Goal: Transaction & Acquisition: Purchase product/service

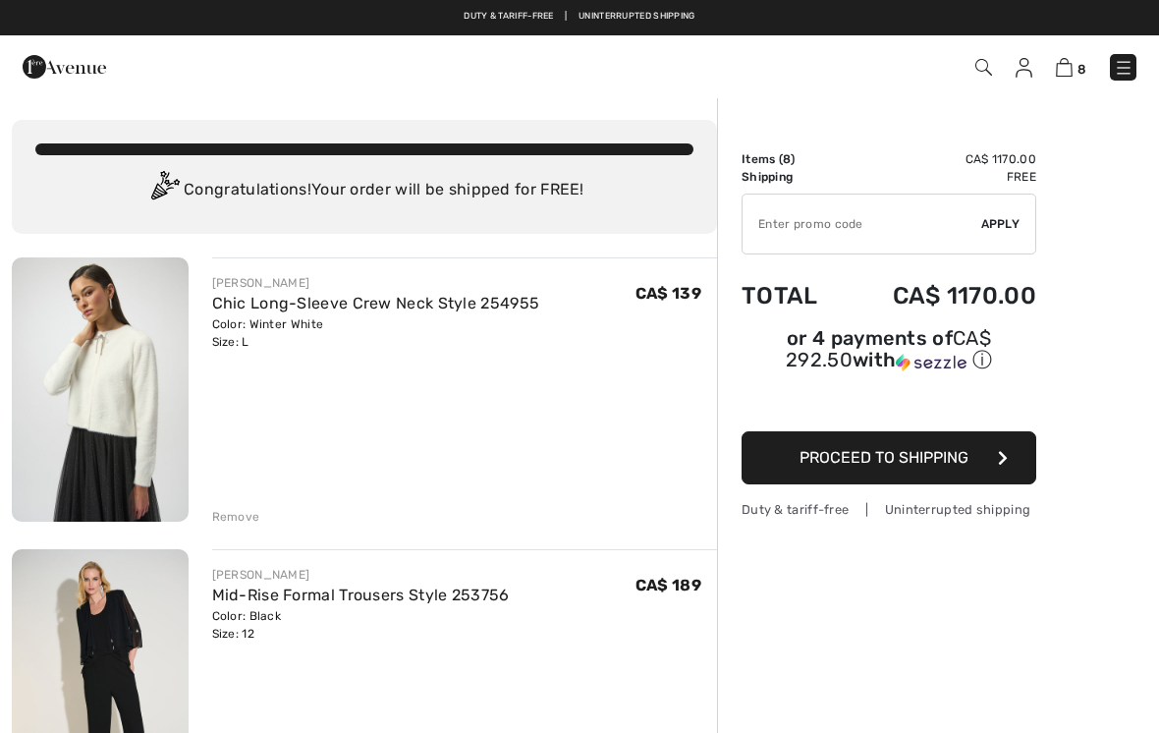
click at [773, 216] on input "TEXT" at bounding box center [861, 223] width 239 height 59
type input "SALEAVENUE"
click at [999, 234] on div "✔ Apply Remove" at bounding box center [888, 223] width 295 height 61
click at [1004, 230] on span "Apply" at bounding box center [1000, 224] width 39 height 18
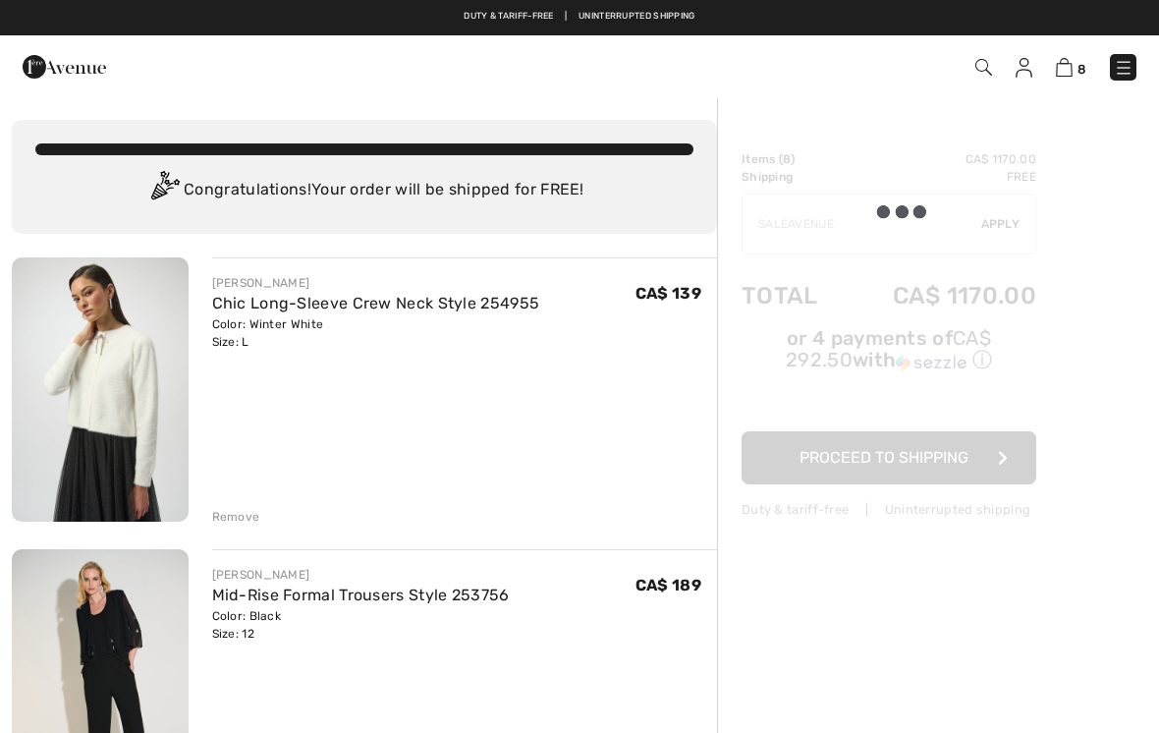
click at [1001, 231] on div at bounding box center [888, 334] width 295 height 368
click at [998, 233] on div at bounding box center [888, 334] width 295 height 368
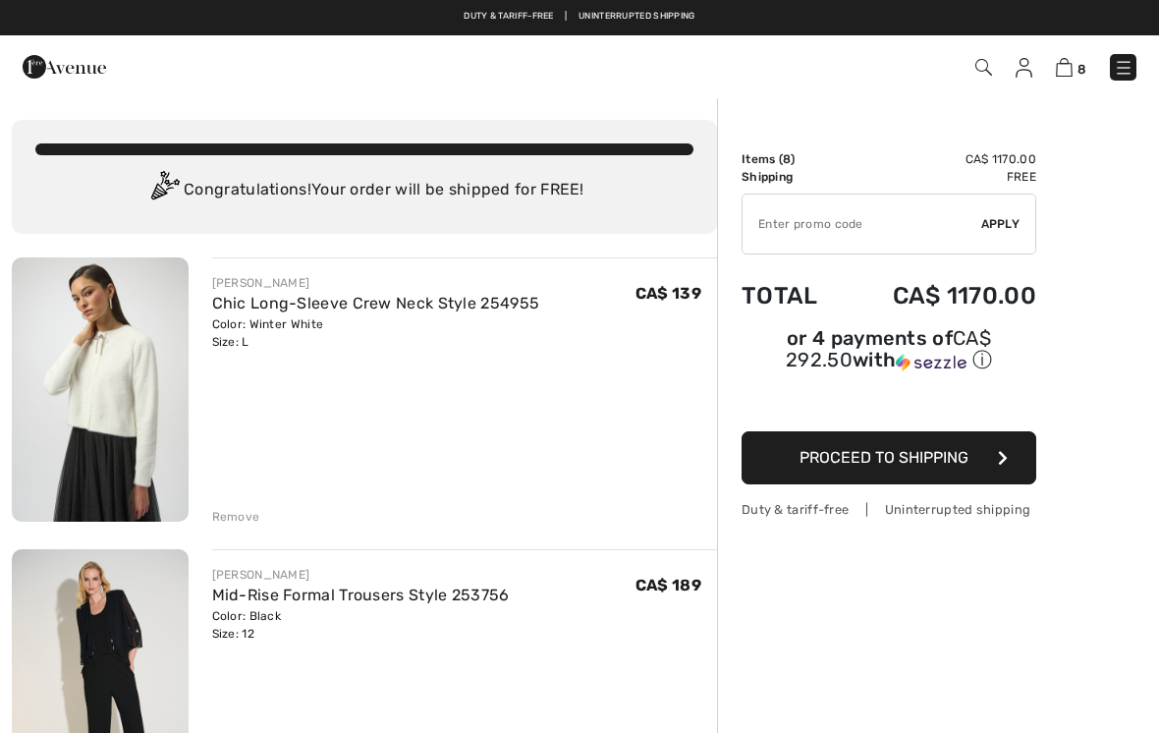
click at [775, 235] on input "TEXT" at bounding box center [861, 223] width 239 height 59
type input "SALEAVENUE"
click at [1006, 228] on span "Apply" at bounding box center [1000, 224] width 39 height 18
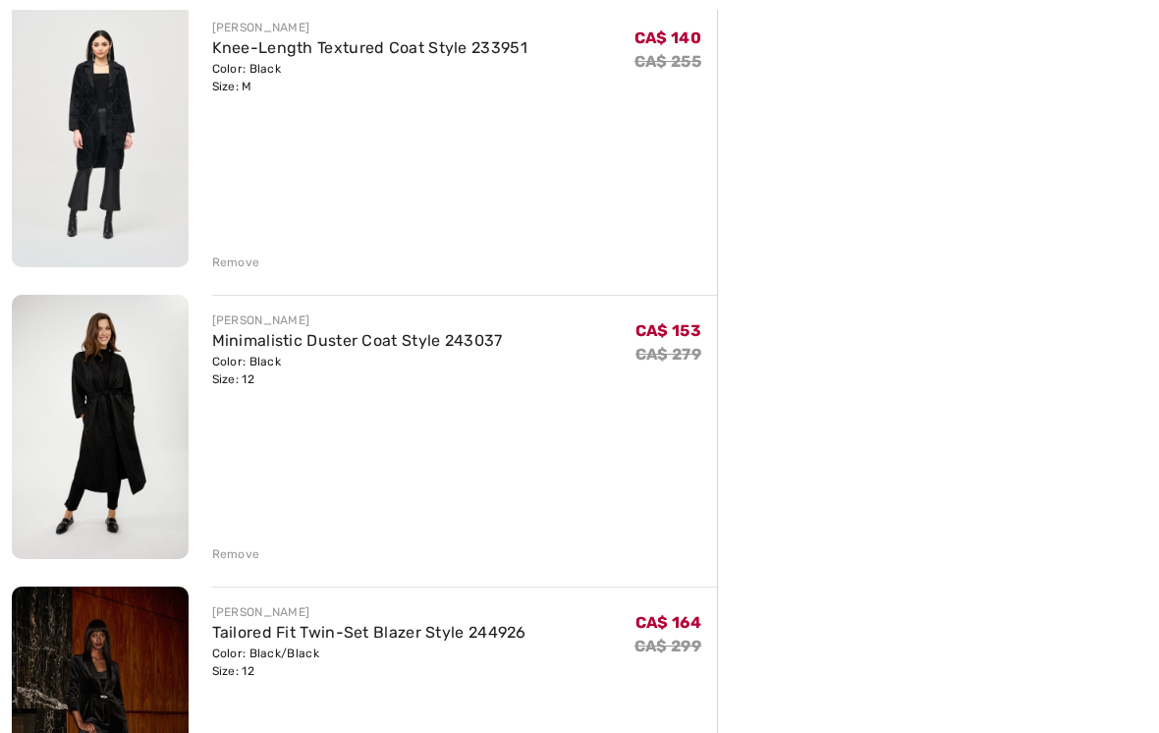
scroll to position [1130, 0]
click at [241, 555] on div "Remove" at bounding box center [236, 554] width 48 height 18
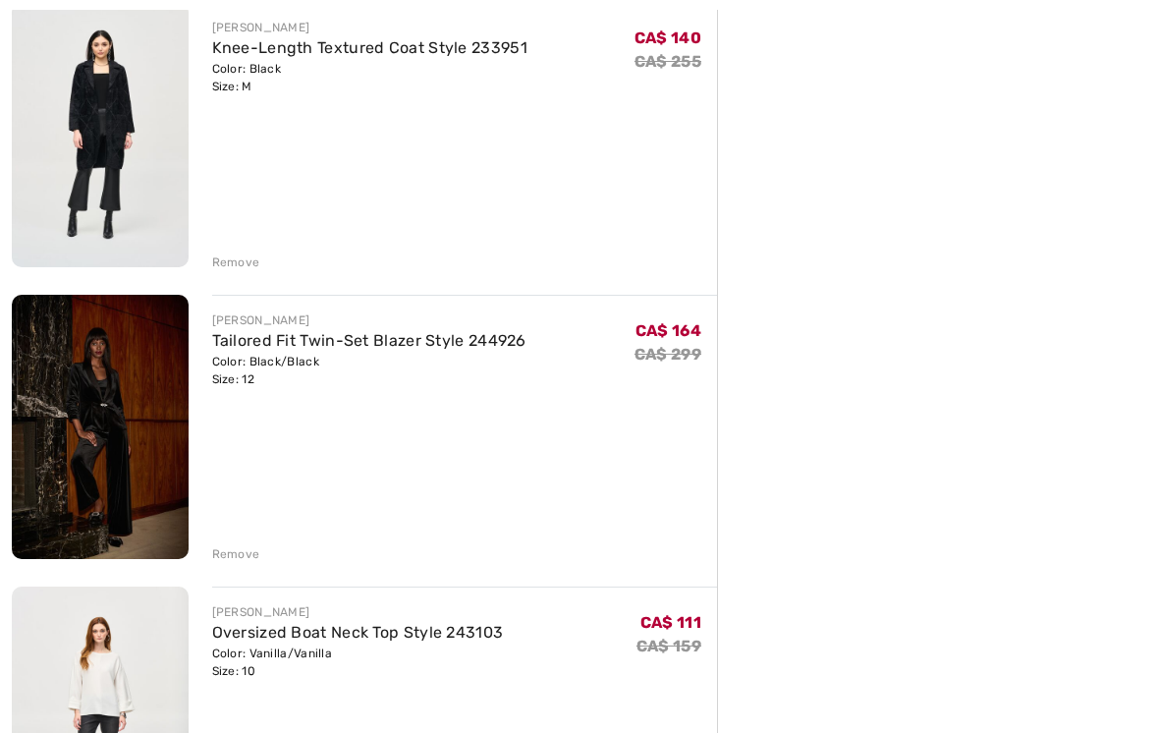
click at [244, 558] on div "Remove" at bounding box center [236, 554] width 48 height 18
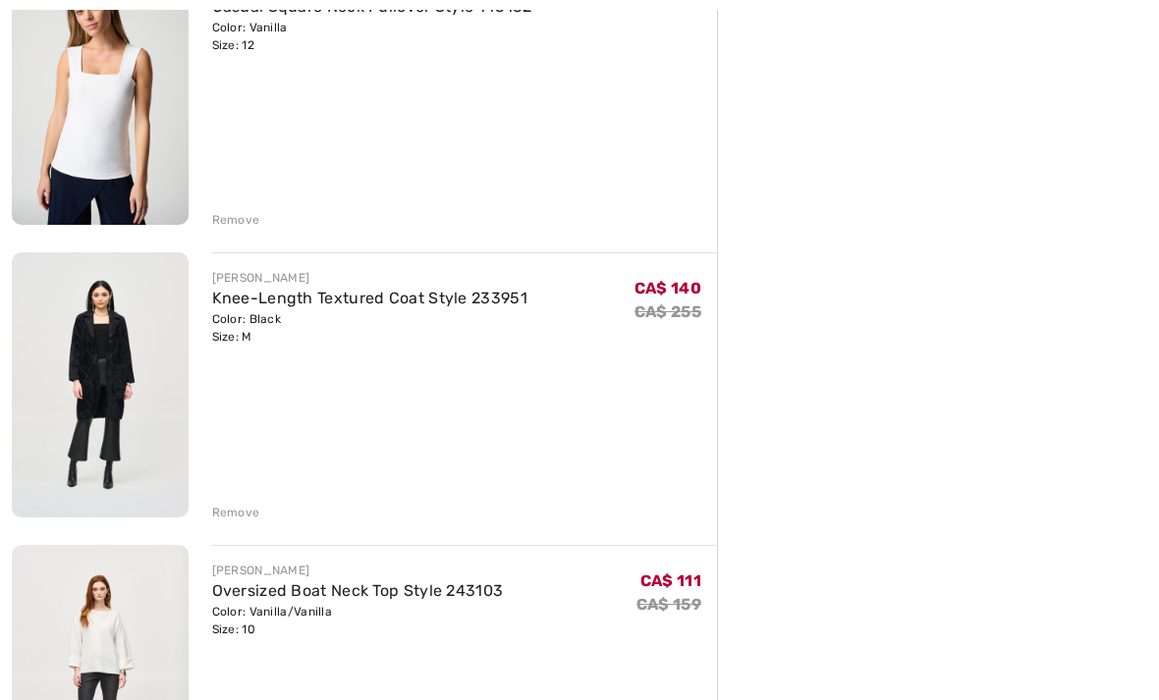
scroll to position [880, 0]
click at [981, 575] on div "Order Summary Details Items ( 6 ) CA$ 853.00 Promo code CA$ 0.00 Shipping Free …" at bounding box center [938, 420] width 442 height 2408
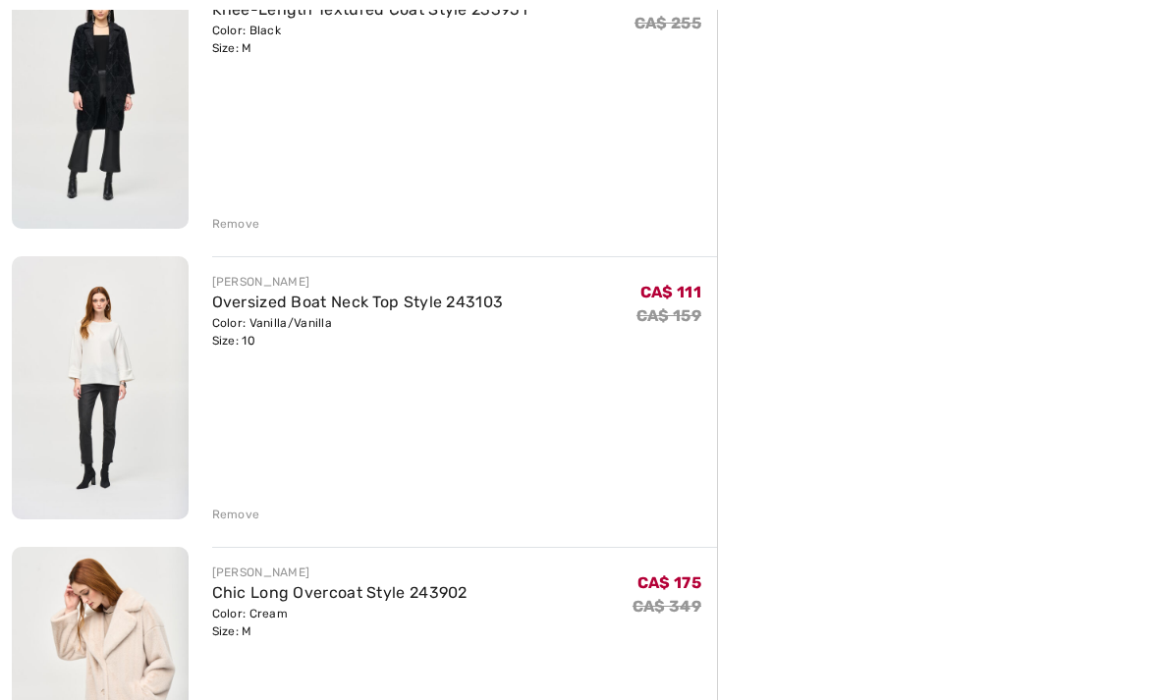
scroll to position [1169, 0]
click at [887, 610] on div "Order Summary Details Items ( 6 ) CA$ 853.00 Promo code CA$ 0.00 Shipping Free …" at bounding box center [938, 131] width 442 height 2408
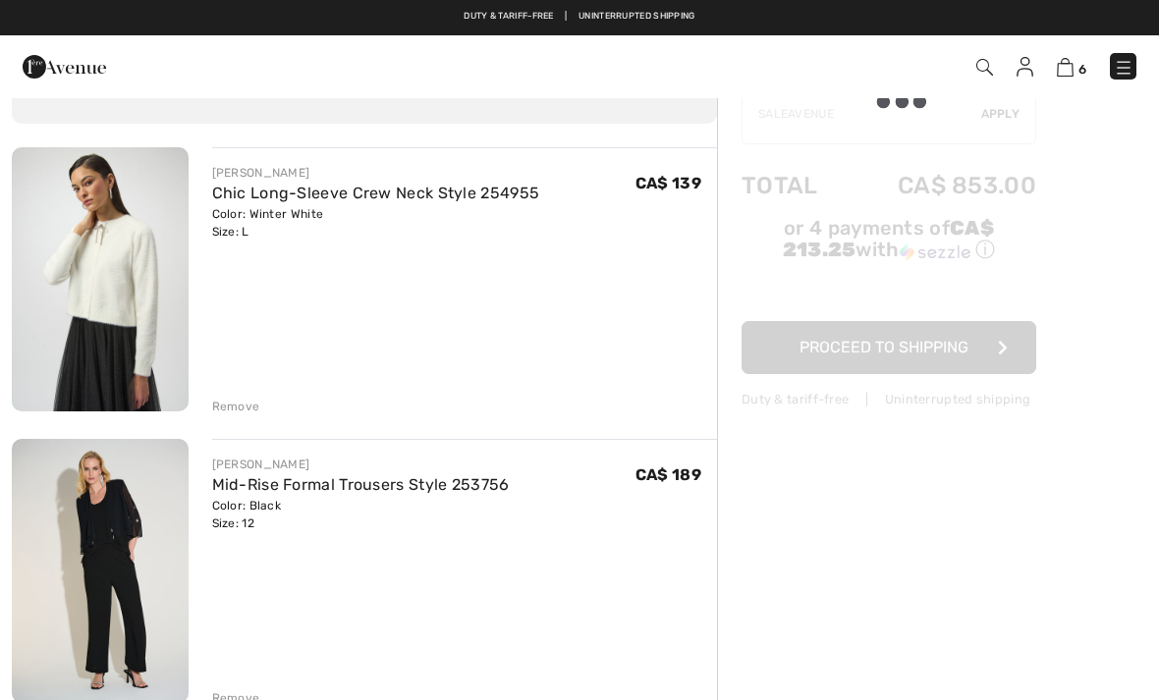
scroll to position [0, 0]
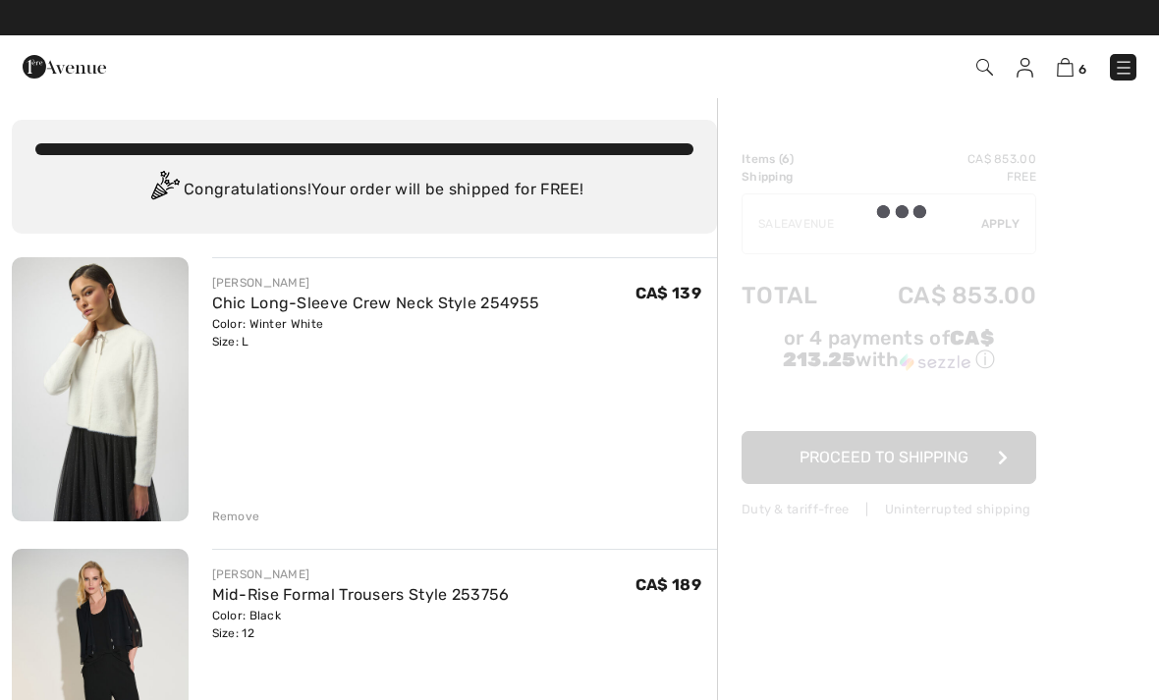
click at [1115, 79] on link at bounding box center [1123, 67] width 27 height 27
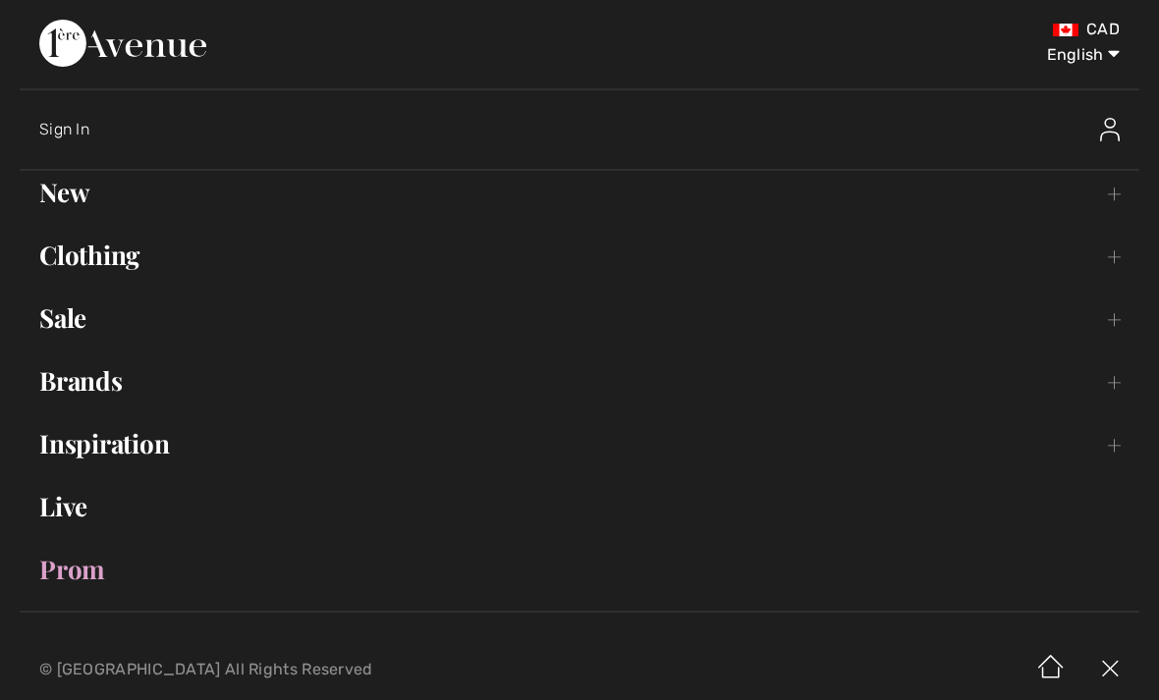
click at [82, 323] on link "Sale Toggle submenu" at bounding box center [579, 318] width 1119 height 43
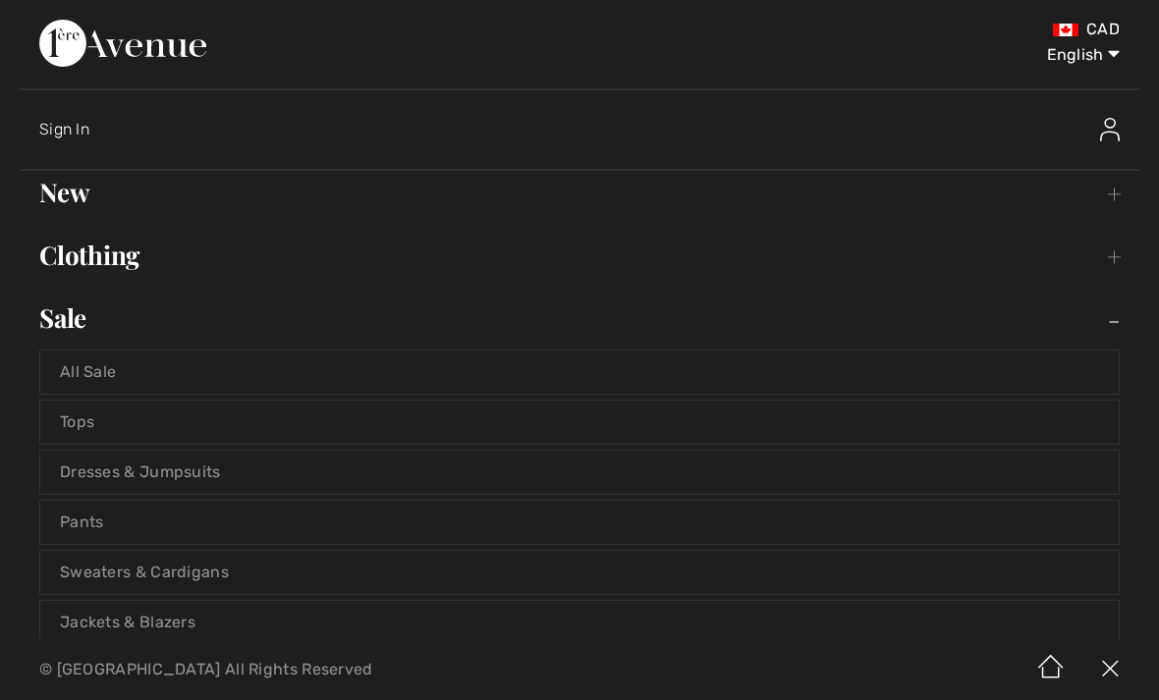
click at [258, 617] on link "Jackets & Blazers" at bounding box center [579, 622] width 1078 height 43
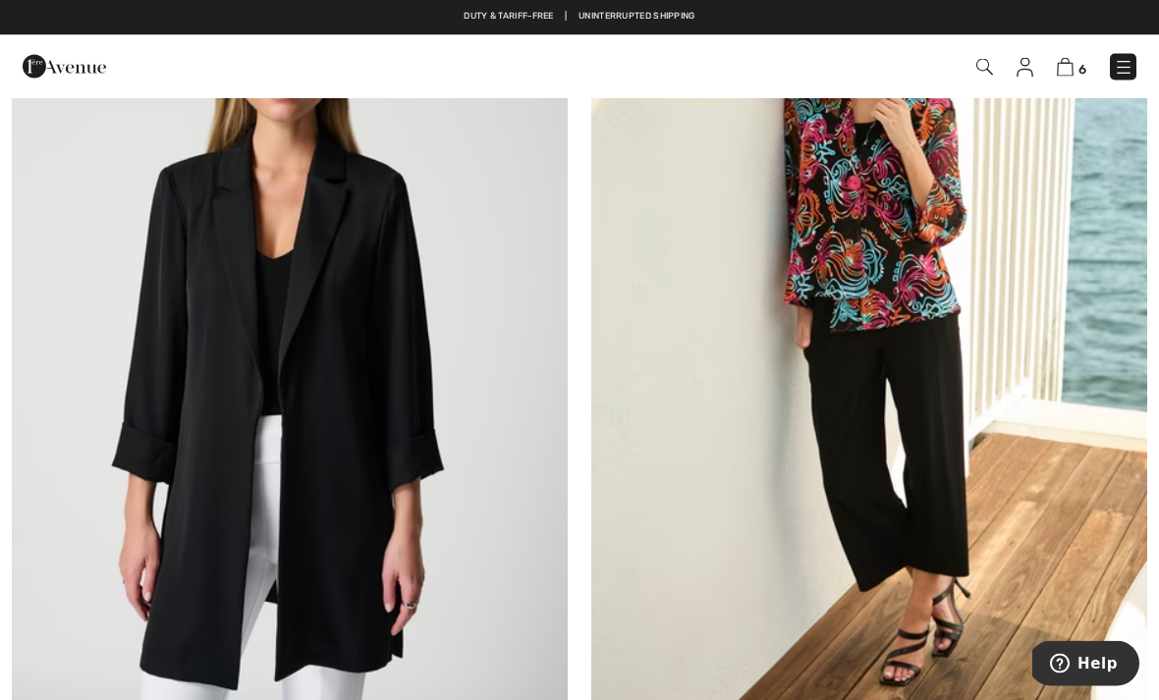
scroll to position [12903, 0]
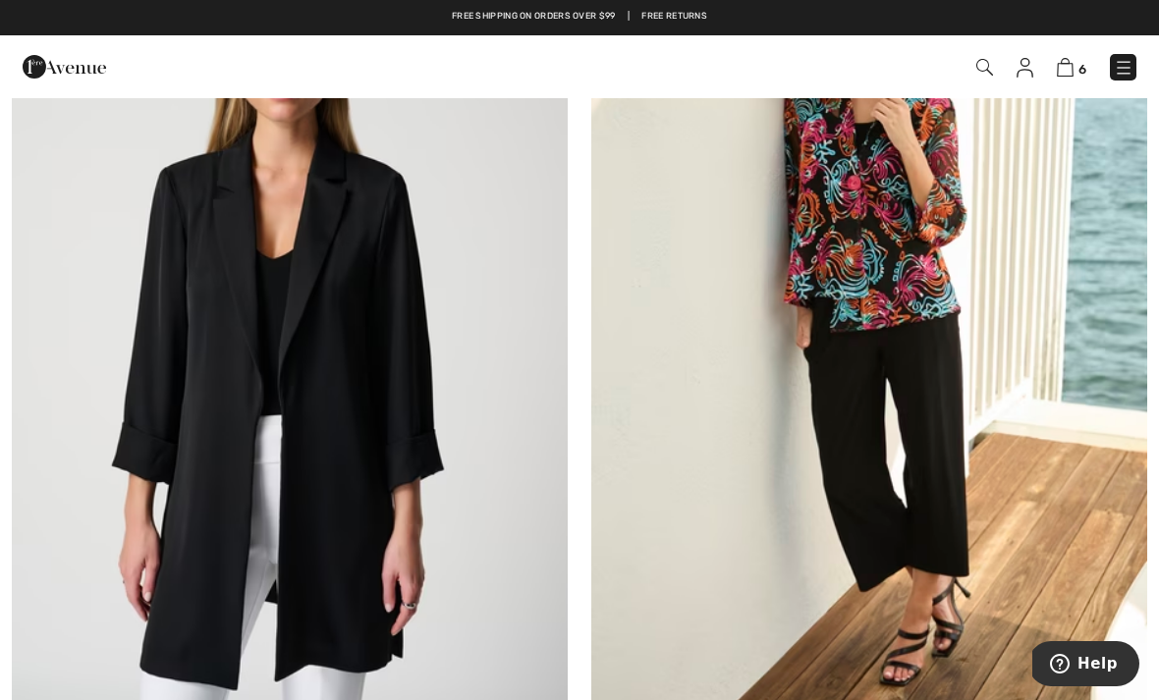
click at [348, 414] on img at bounding box center [290, 329] width 556 height 834
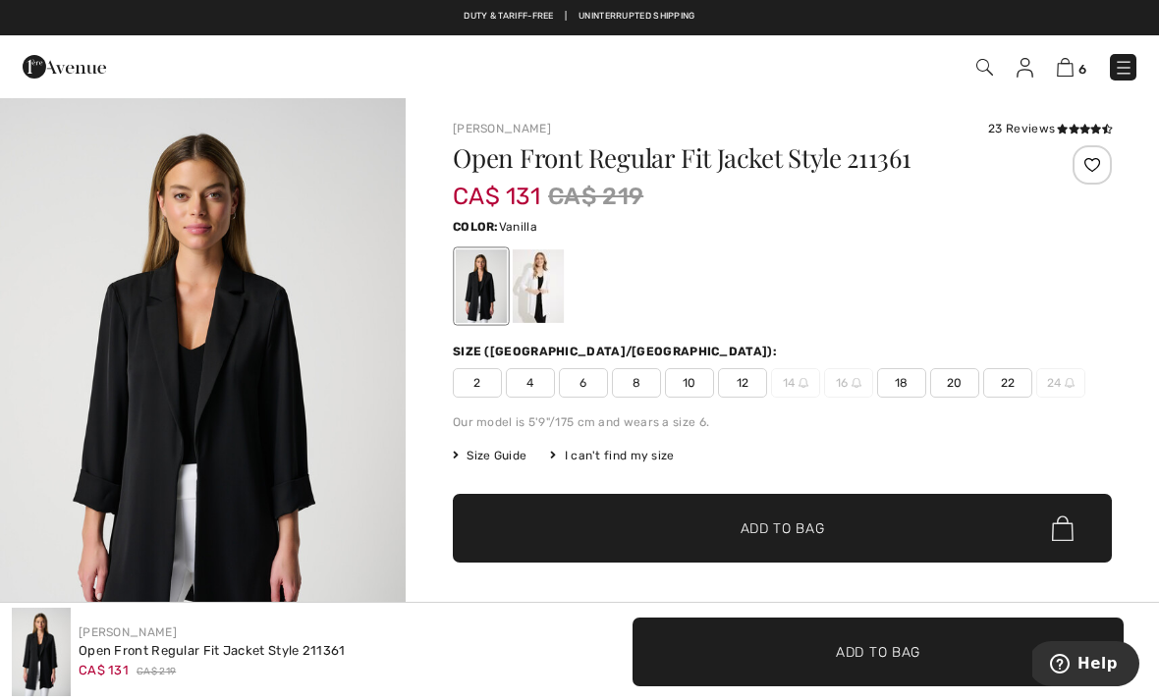
click at [538, 296] on div at bounding box center [538, 286] width 51 height 74
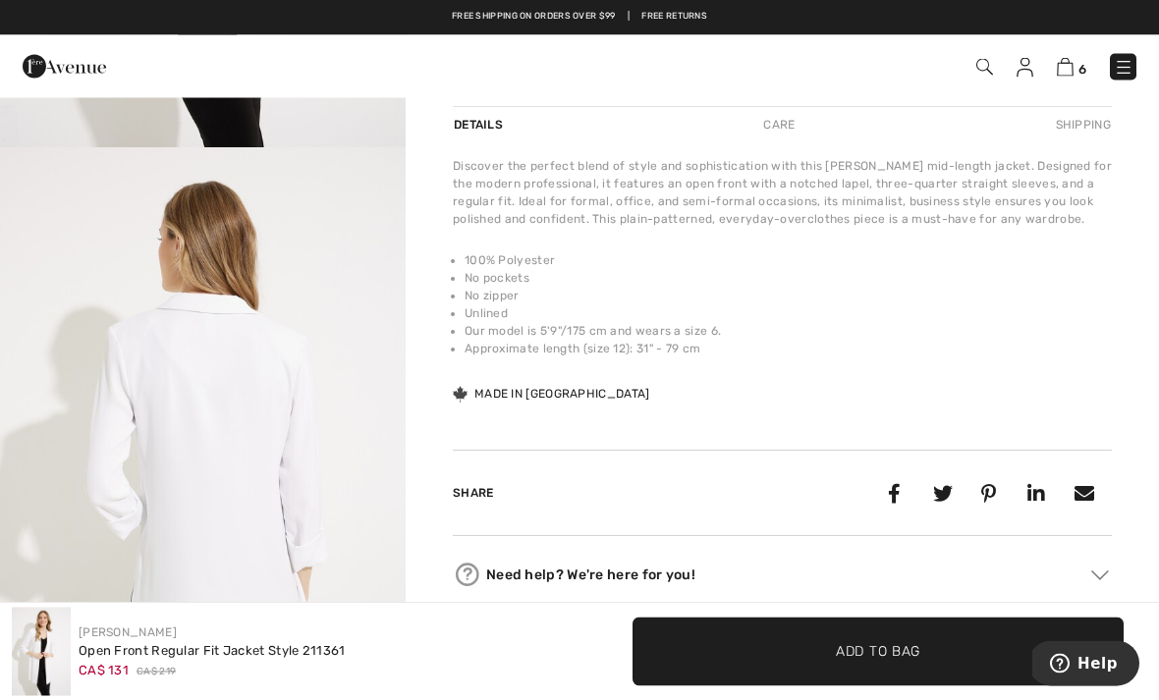
scroll to position [558, 0]
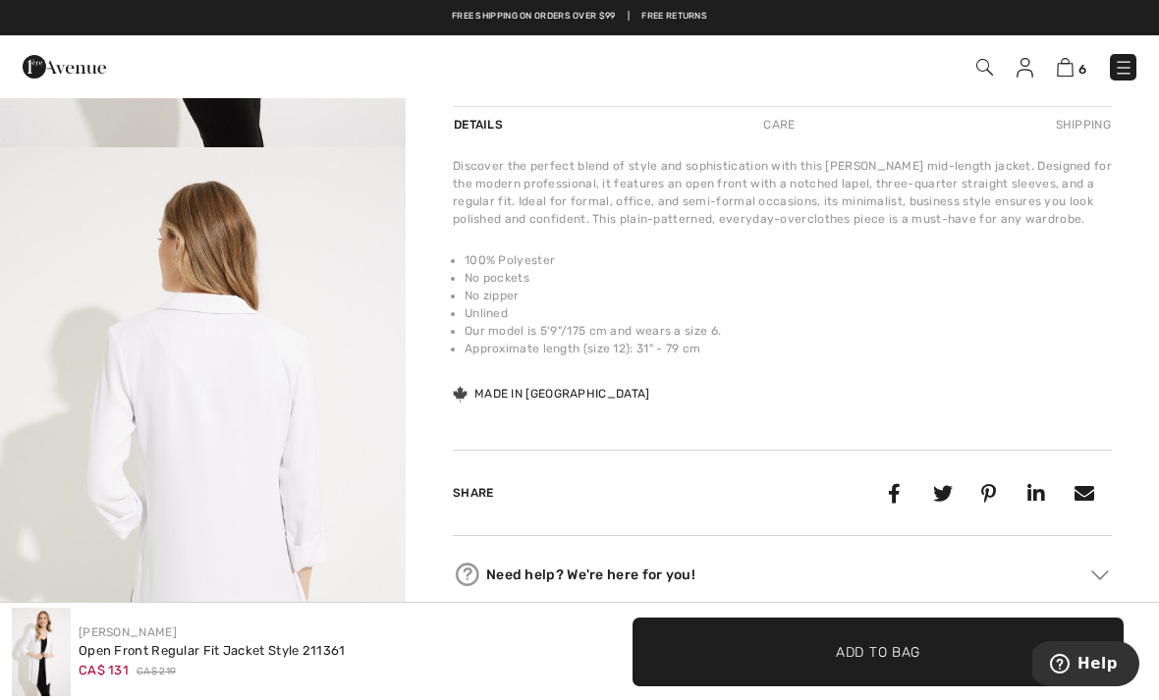
click at [707, 473] on div "Share" at bounding box center [782, 493] width 659 height 86
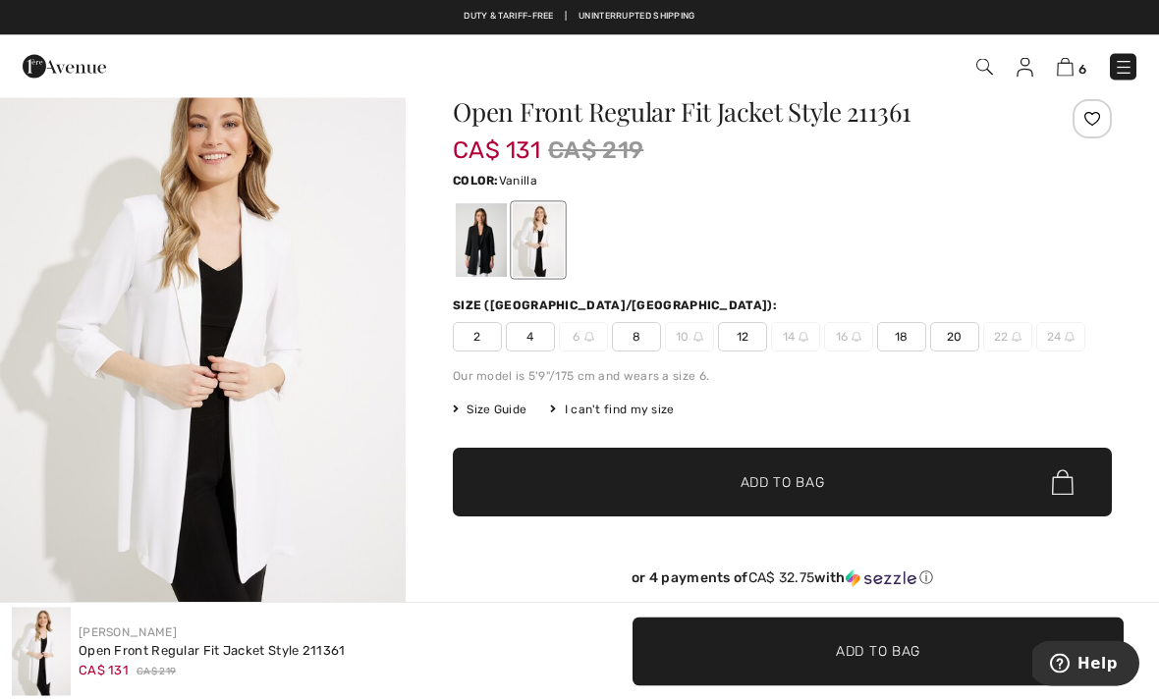
scroll to position [0, 0]
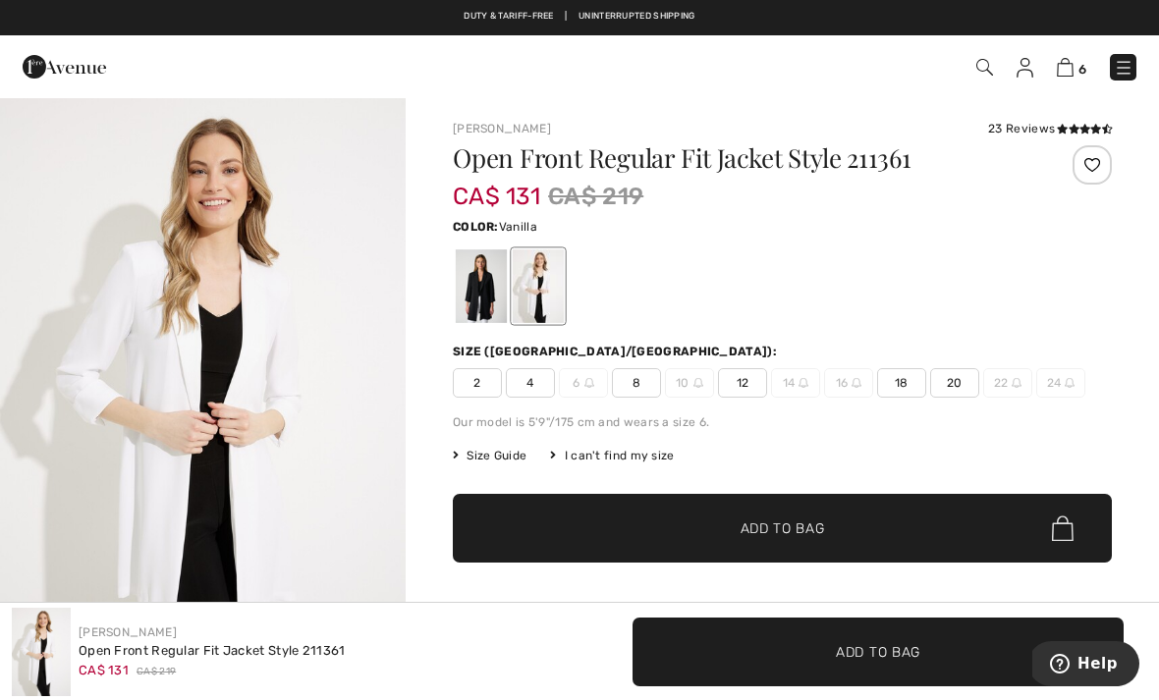
click at [1066, 75] on img at bounding box center [1065, 67] width 17 height 19
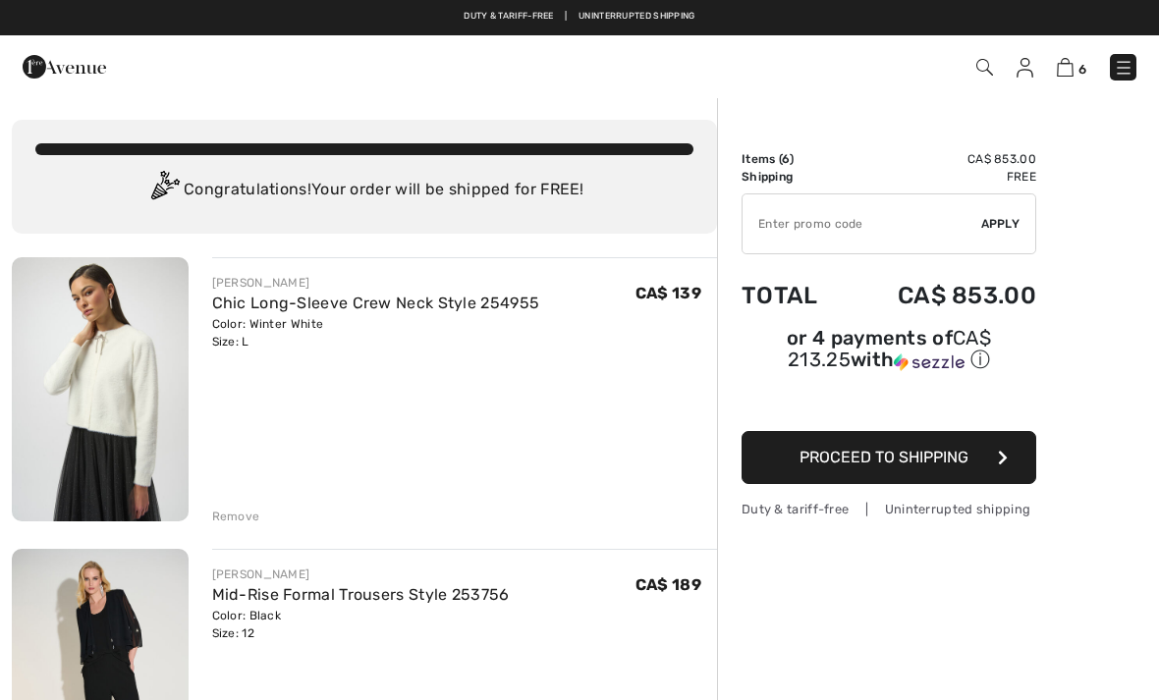
click at [783, 230] on input "TEXT" at bounding box center [861, 223] width 239 height 59
type input "SALEAVENUE"
click at [998, 227] on span "Apply" at bounding box center [1000, 224] width 39 height 18
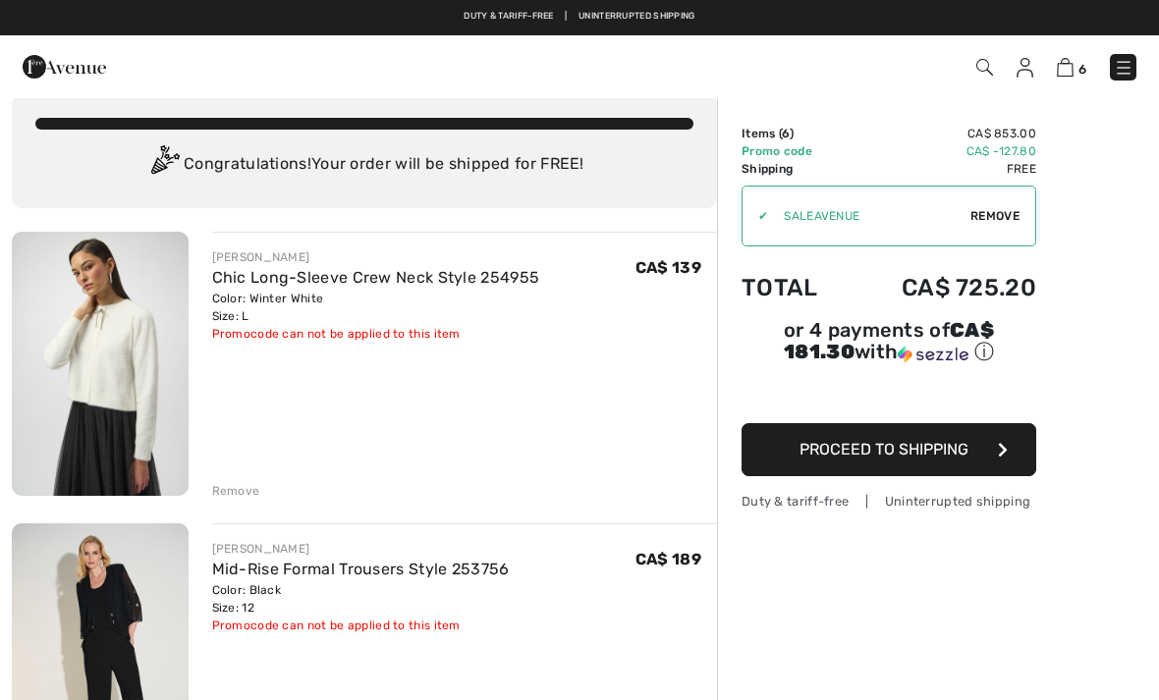
scroll to position [63, 0]
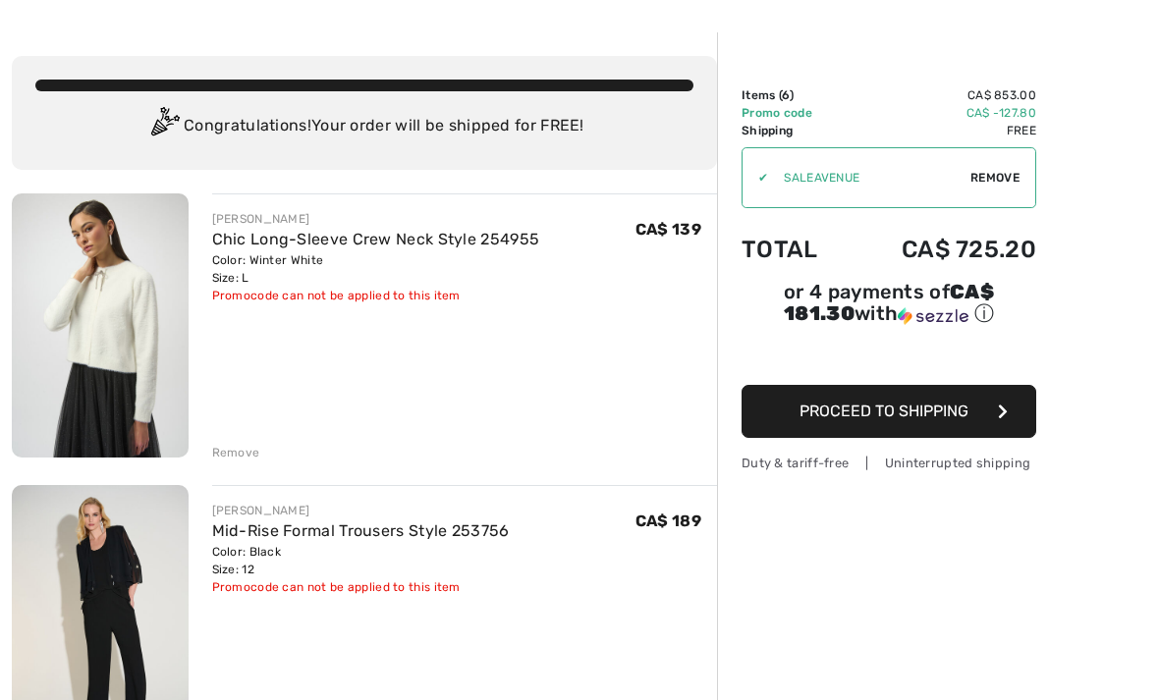
click at [245, 455] on div "Remove" at bounding box center [236, 454] width 48 height 18
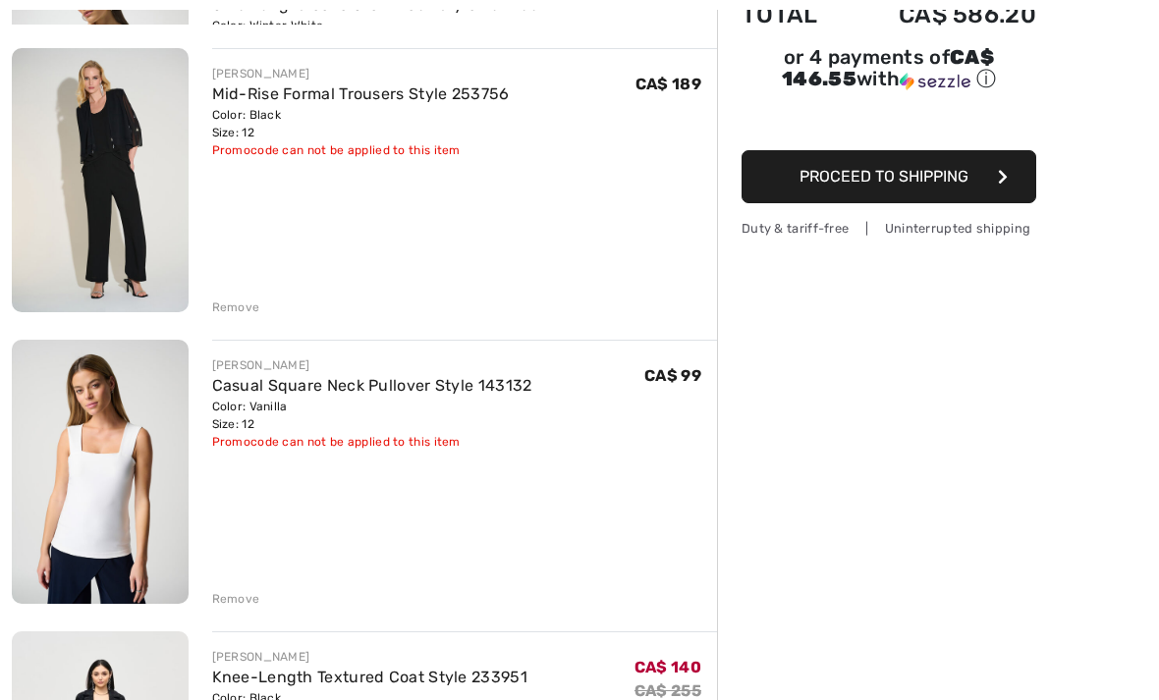
scroll to position [313, 0]
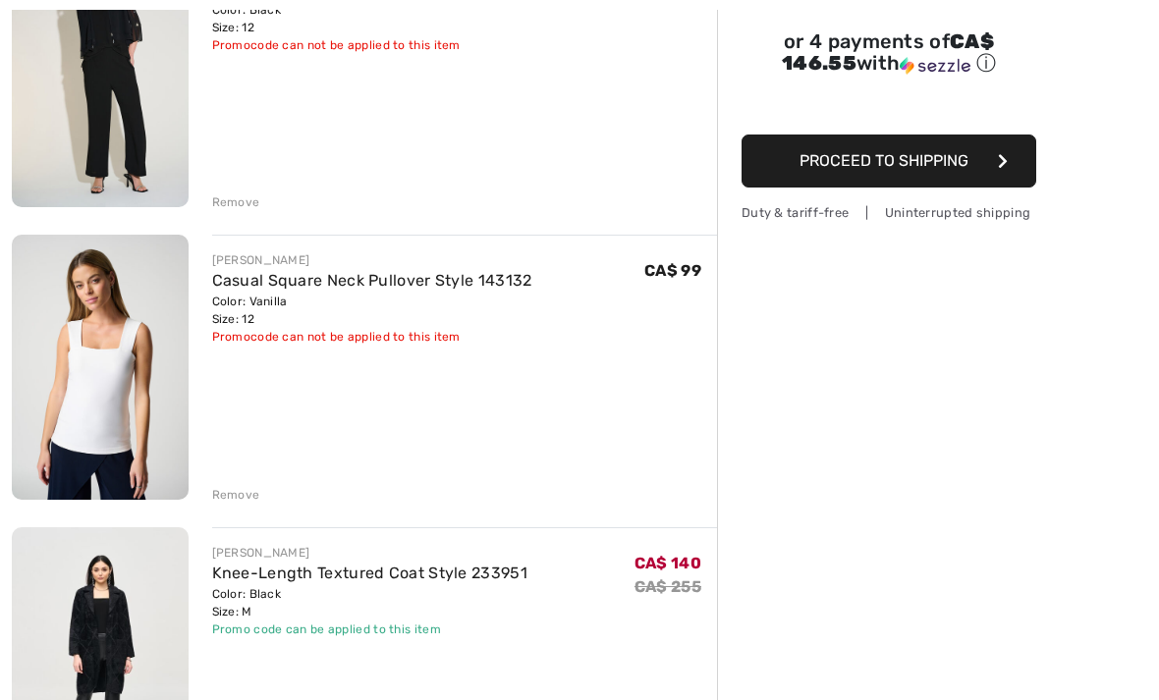
click at [247, 204] on div "Remove" at bounding box center [236, 203] width 48 height 18
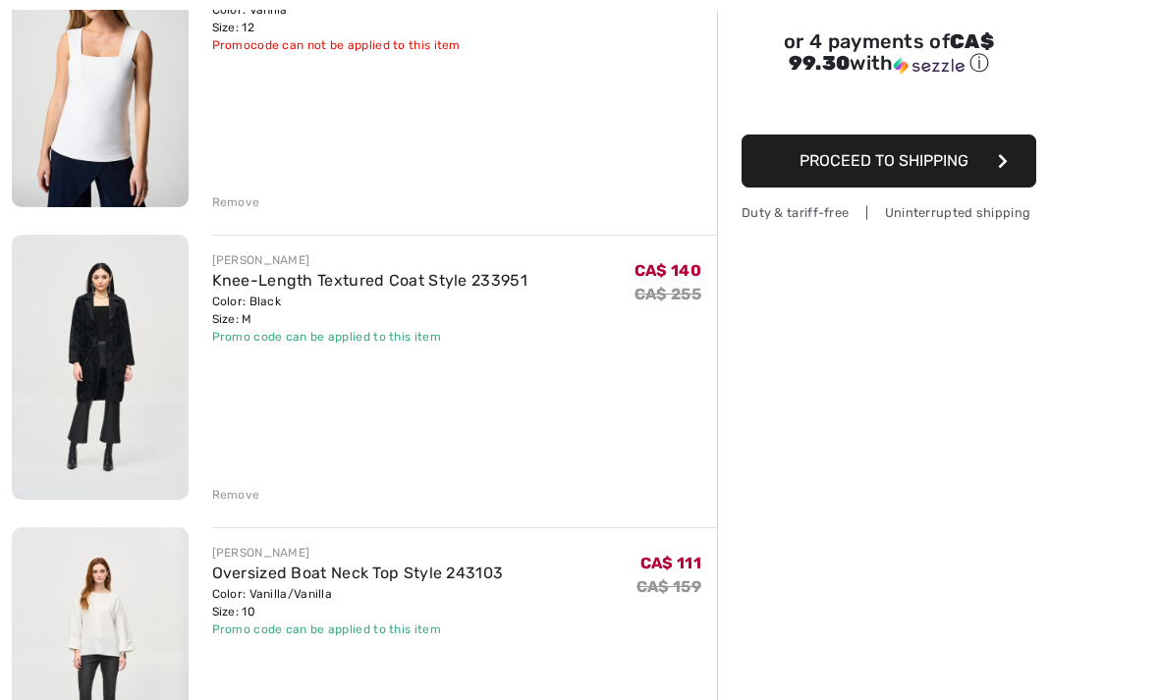
click at [235, 199] on div "Remove" at bounding box center [236, 202] width 48 height 18
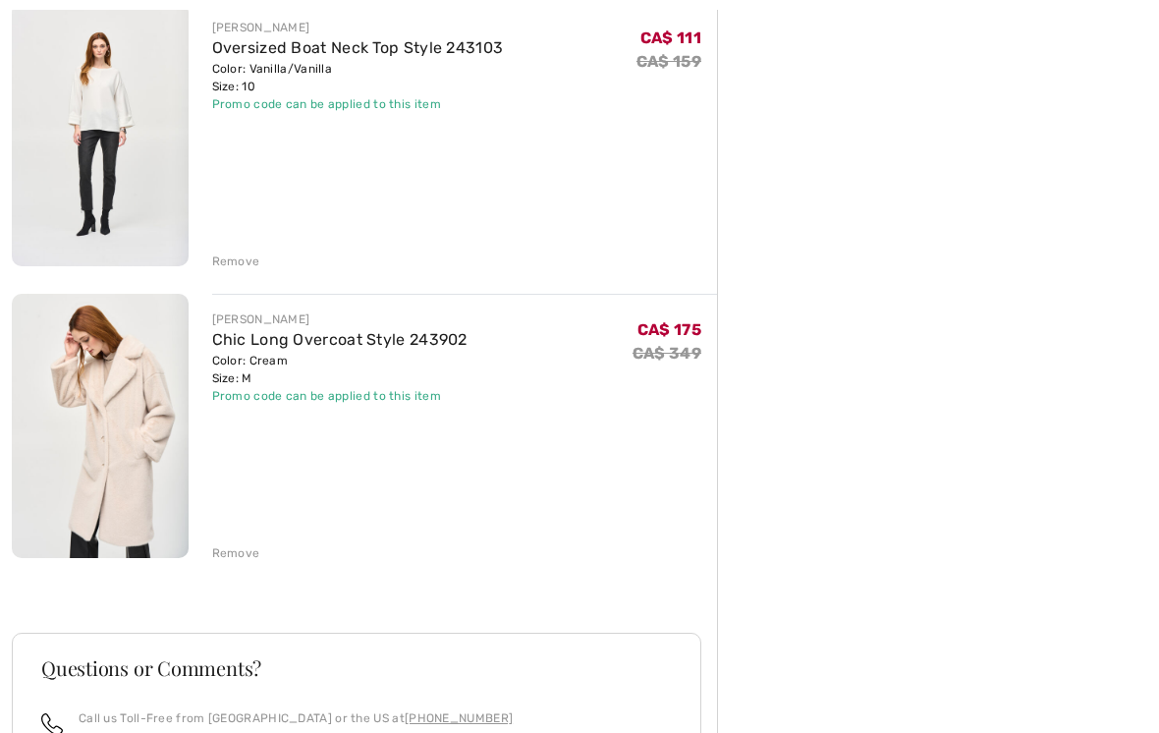
scroll to position [547, 0]
click at [148, 490] on img at bounding box center [100, 426] width 177 height 264
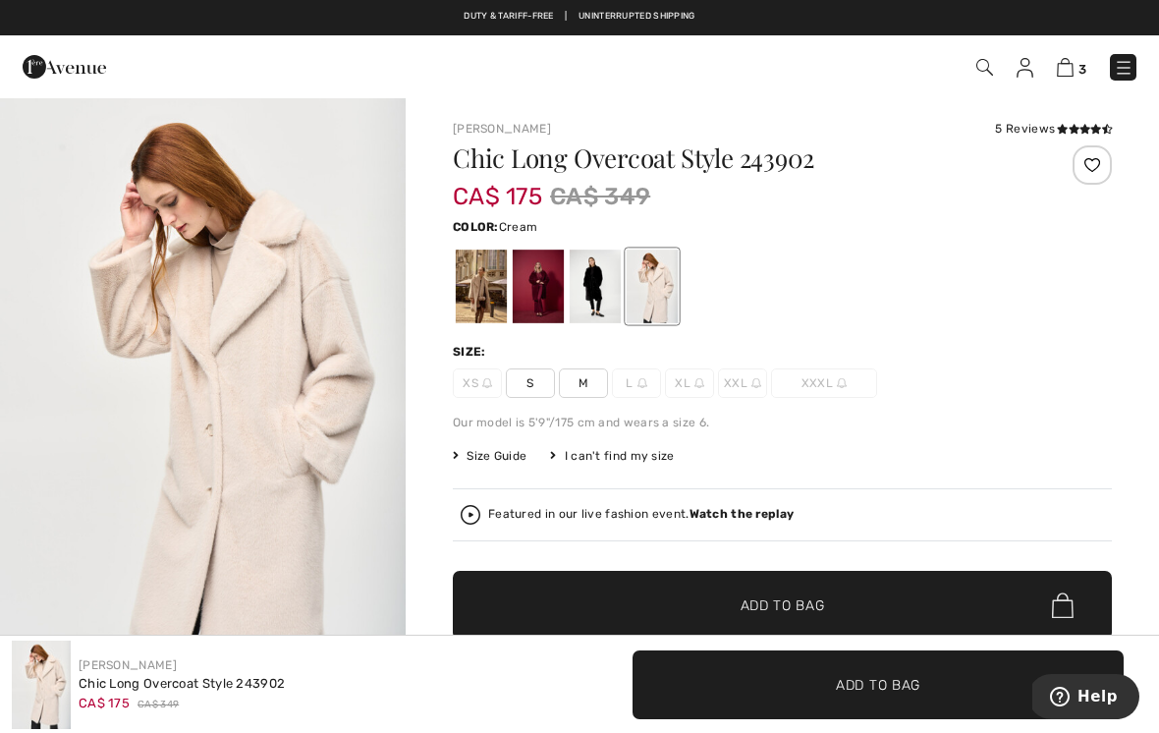
click at [767, 520] on strong "Watch the replay" at bounding box center [741, 514] width 105 height 14
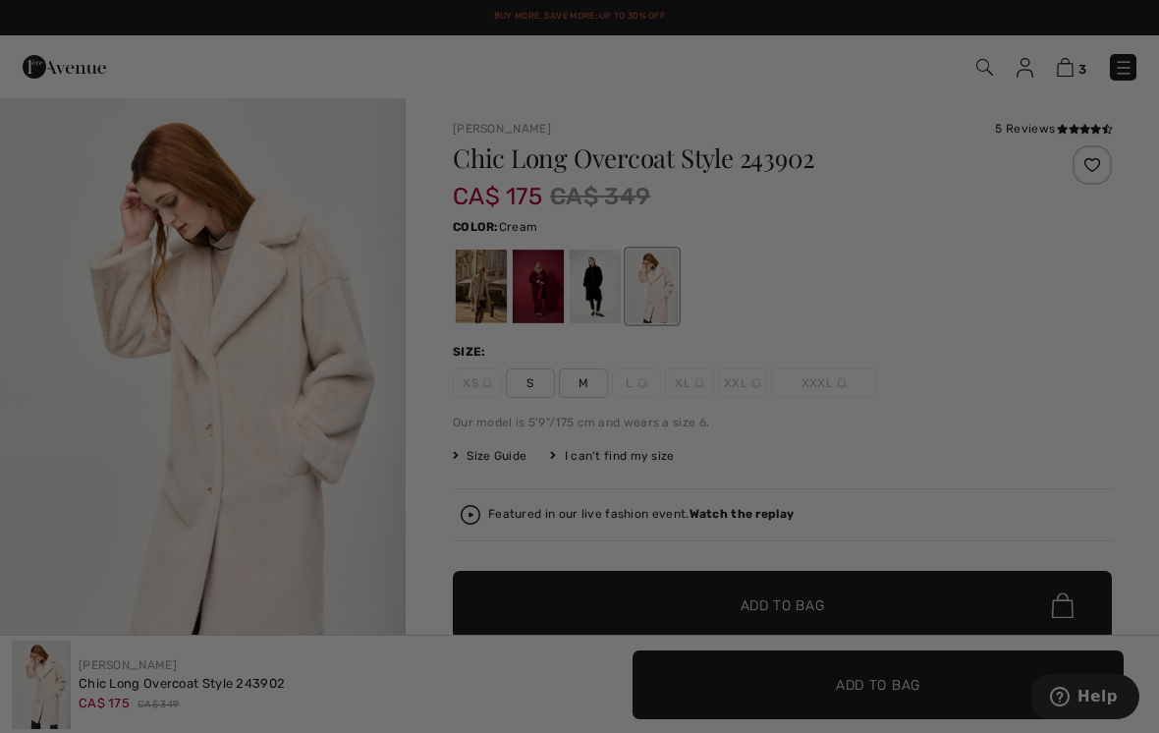
checkbox input "true"
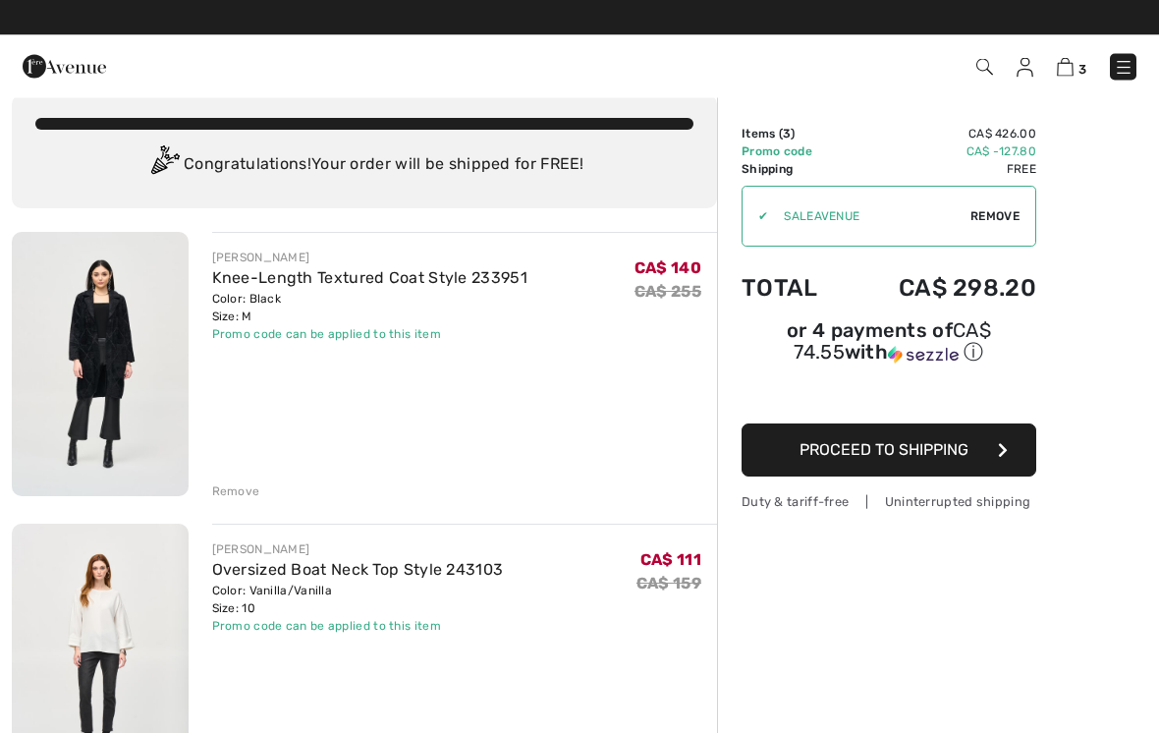
scroll to position [26, 0]
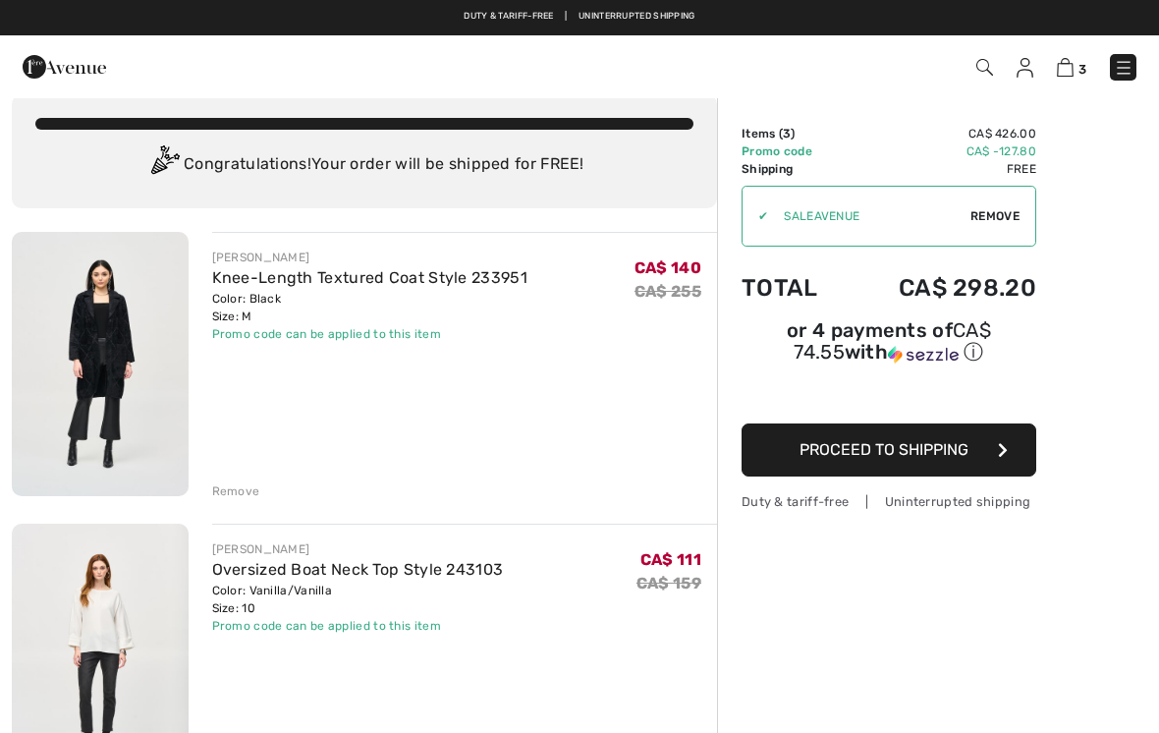
click at [245, 495] on div "Remove" at bounding box center [236, 491] width 48 height 18
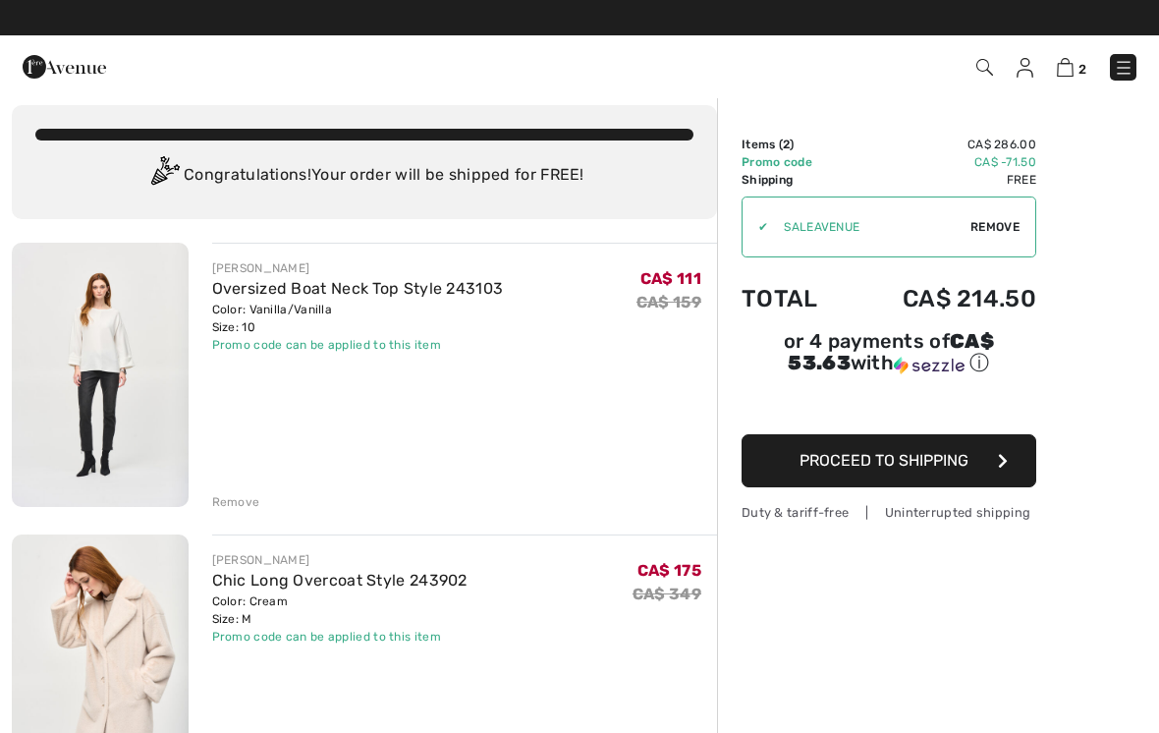
scroll to position [0, 0]
